Goal: Check status: Check status

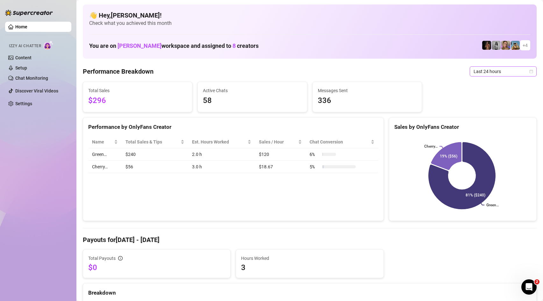
click at [507, 68] on span "Last 24 hours" at bounding box center [503, 72] width 59 height 10
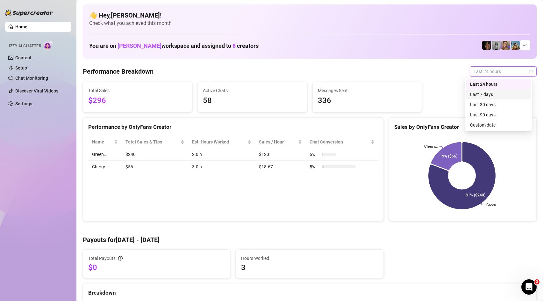
click at [501, 95] on div "Last 7 days" at bounding box center [498, 94] width 57 height 7
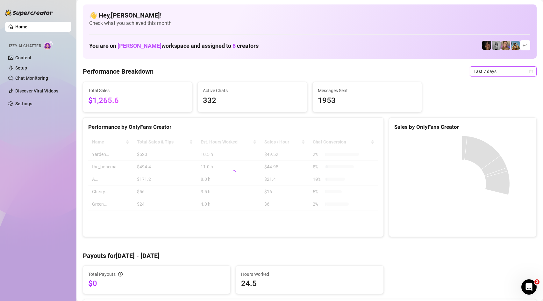
click at [494, 72] on span "Last 7 days" at bounding box center [503, 72] width 59 height 10
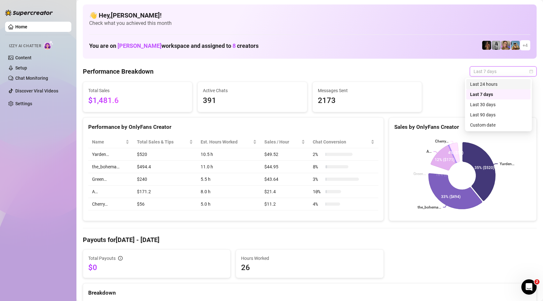
click at [490, 87] on div "Last 24 hours" at bounding box center [498, 84] width 57 height 7
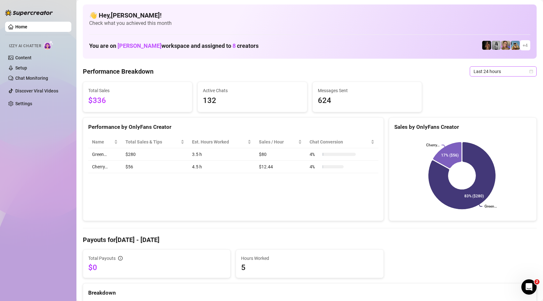
click at [505, 73] on span "Last 24 hours" at bounding box center [503, 72] width 59 height 10
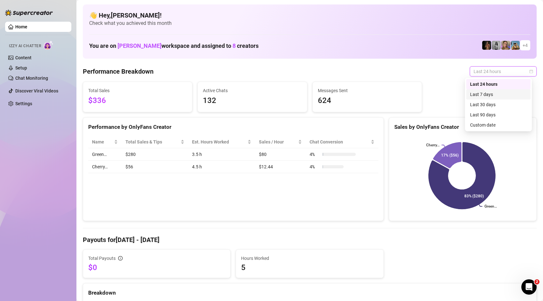
click at [497, 98] on div "Last 7 days" at bounding box center [498, 94] width 57 height 7
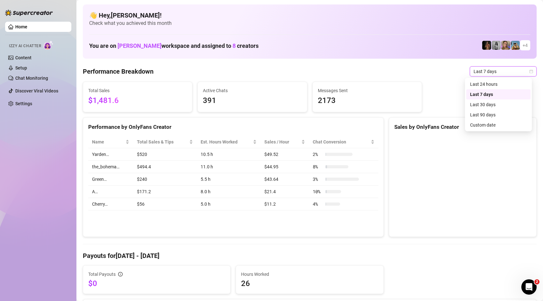
click at [494, 71] on span "Last 7 days" at bounding box center [503, 72] width 59 height 10
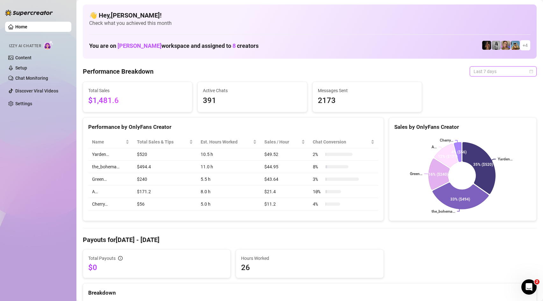
click at [495, 72] on span "Last 7 days" at bounding box center [503, 72] width 59 height 10
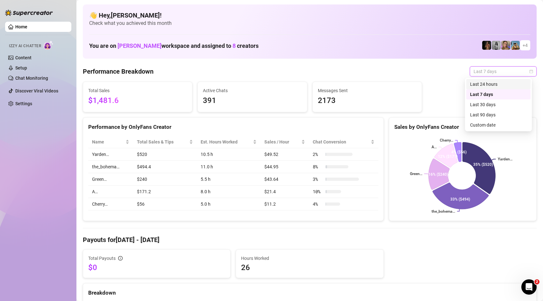
click at [495, 83] on div "Last 24 hours" at bounding box center [498, 84] width 57 height 7
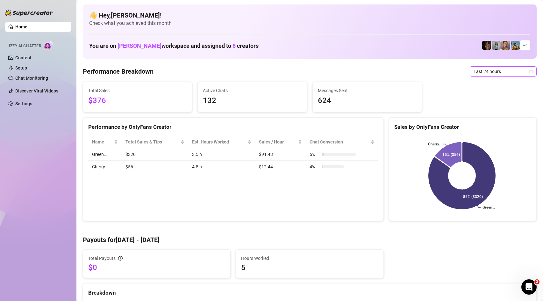
click at [489, 69] on span "Last 24 hours" at bounding box center [503, 72] width 59 height 10
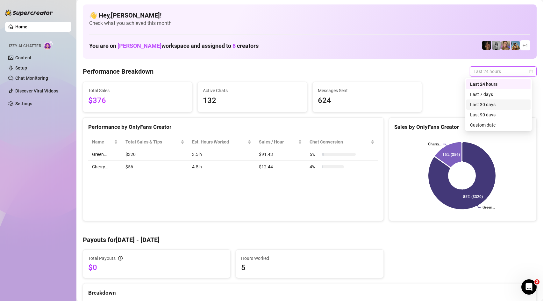
click at [498, 102] on div "Last 30 days" at bounding box center [498, 104] width 57 height 7
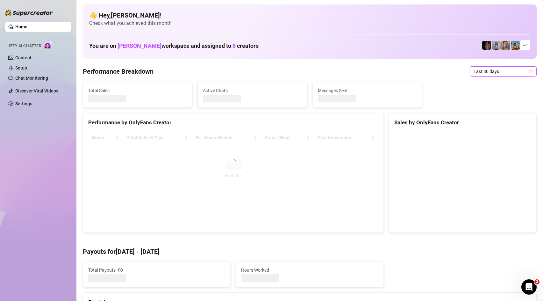
click at [494, 72] on span "Last 30 days" at bounding box center [503, 72] width 59 height 10
click at [501, 83] on div "Last 24 hours" at bounding box center [498, 84] width 57 height 7
